Goal: Information Seeking & Learning: Learn about a topic

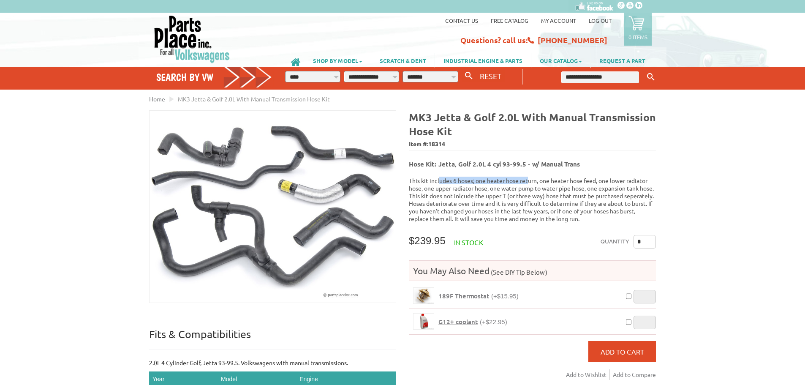
drag, startPoint x: 439, startPoint y: 176, endPoint x: 528, endPoint y: 174, distance: 89.1
click at [528, 177] on p "This kit includes 6 hoses; one heater hose return, one heater hose feed, one lo…" at bounding box center [532, 200] width 247 height 46
click at [527, 183] on p "This kit includes 6 hoses; one heater hose return, one heater hose feed, one lo…" at bounding box center [532, 200] width 247 height 46
drag, startPoint x: 470, startPoint y: 175, endPoint x: 572, endPoint y: 176, distance: 102.2
click at [572, 177] on p "This kit includes 6 hoses; one heater hose return, one heater hose feed, one lo…" at bounding box center [532, 200] width 247 height 46
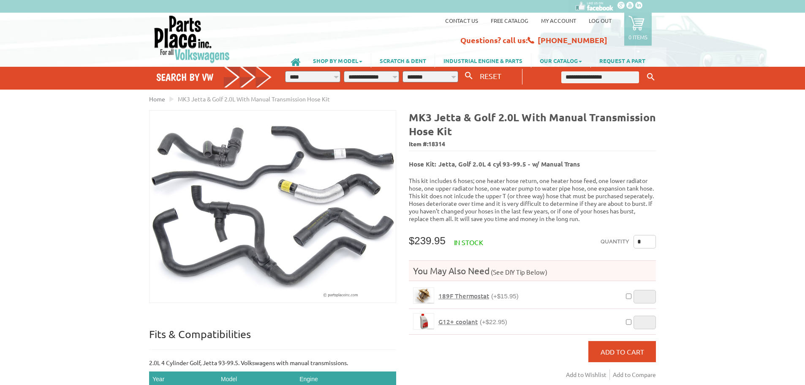
click at [575, 191] on p "This kit includes 6 hoses; one heater hose return, one heater hose feed, one lo…" at bounding box center [532, 200] width 247 height 46
drag, startPoint x: 609, startPoint y: 177, endPoint x: 610, endPoint y: 185, distance: 8.9
click at [610, 185] on p "This kit includes 6 hoses; one heater hose return, one heater hose feed, one lo…" at bounding box center [532, 200] width 247 height 46
click at [455, 192] on p "This kit includes 6 hoses; one heater hose return, one heater hose feed, one lo…" at bounding box center [532, 200] width 247 height 46
drag, startPoint x: 451, startPoint y: 185, endPoint x: 536, endPoint y: 185, distance: 84.9
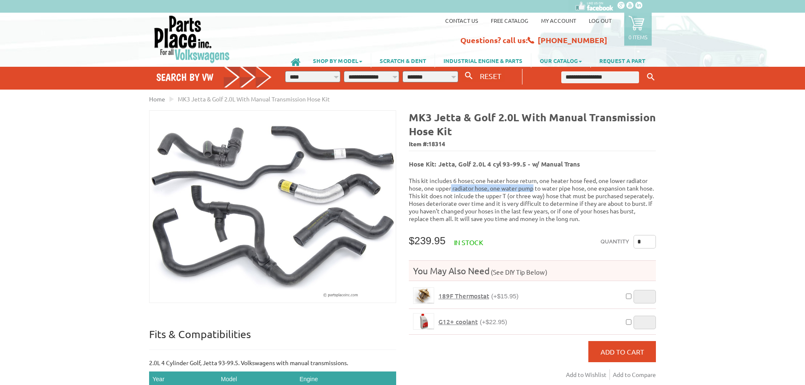
click at [536, 185] on p "This kit includes 6 hoses; one heater hose return, one heater hose feed, one lo…" at bounding box center [532, 200] width 247 height 46
click at [538, 190] on p "This kit includes 6 hoses; one heater hose return, one heater hose feed, one lo…" at bounding box center [532, 200] width 247 height 46
drag, startPoint x: 447, startPoint y: 195, endPoint x: 561, endPoint y: 198, distance: 114.1
click at [561, 198] on p "This kit includes 6 hoses; one heater hose return, one heater hose feed, one lo…" at bounding box center [532, 200] width 247 height 46
